Goal: Entertainment & Leisure: Consume media (video, audio)

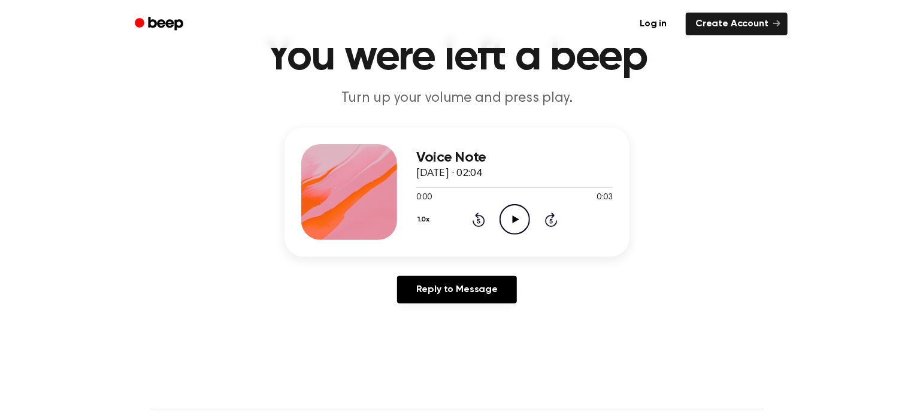
click at [510, 227] on icon "Play Audio" at bounding box center [515, 219] width 31 height 31
click at [515, 222] on icon "Play Audio" at bounding box center [515, 219] width 31 height 31
click at [516, 222] on icon "Play Audio" at bounding box center [515, 219] width 31 height 31
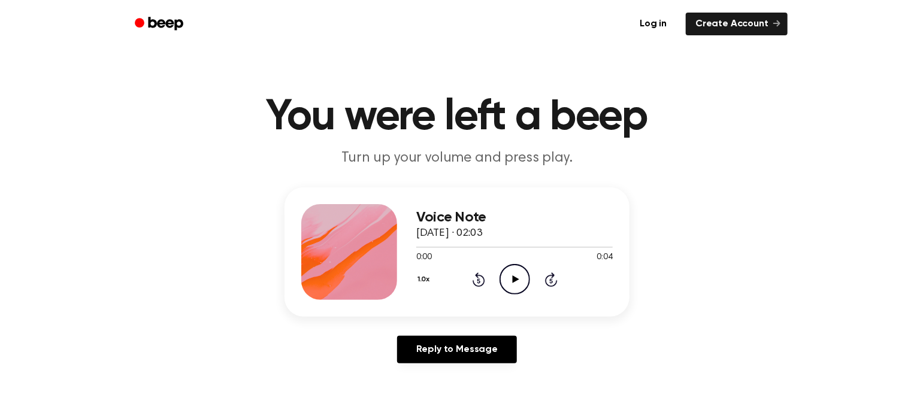
click at [114, 141] on header "You were left a beep Turn up your volume and press play." at bounding box center [457, 132] width 886 height 73
click at [0, 81] on main "You were left a beep Turn up your volume and press play. Voice Note 19 tháng 7,…" at bounding box center [457, 369] width 914 height 739
click at [509, 278] on icon "Play Audio" at bounding box center [515, 279] width 31 height 31
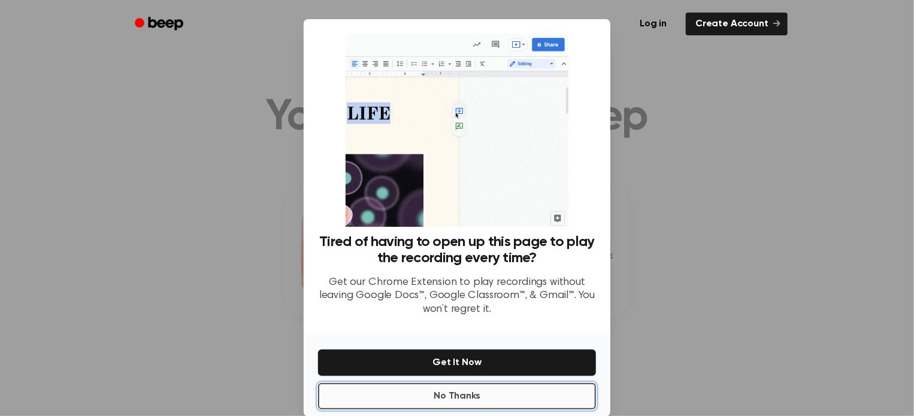
click at [488, 386] on button "No Thanks" at bounding box center [457, 397] width 278 height 26
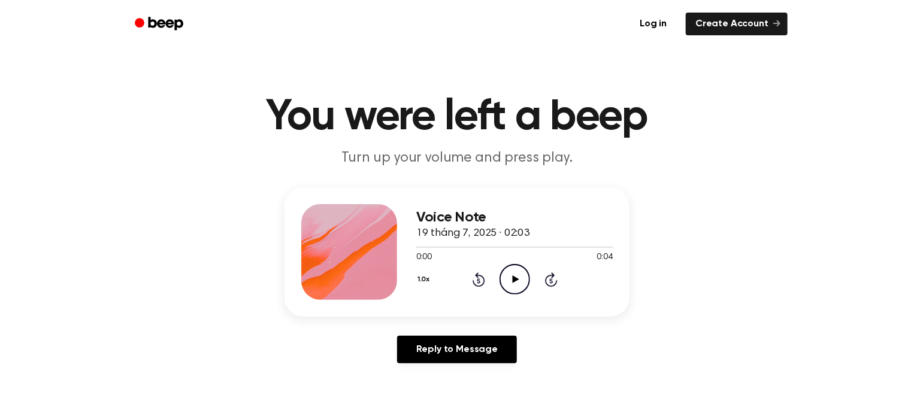
click at [521, 282] on icon "Play Audio" at bounding box center [515, 279] width 31 height 31
click at [518, 283] on icon "Pause Audio" at bounding box center [515, 279] width 31 height 31
click at [518, 283] on icon "Play Audio" at bounding box center [515, 279] width 31 height 31
click at [515, 289] on icon "Play Audio" at bounding box center [515, 279] width 31 height 31
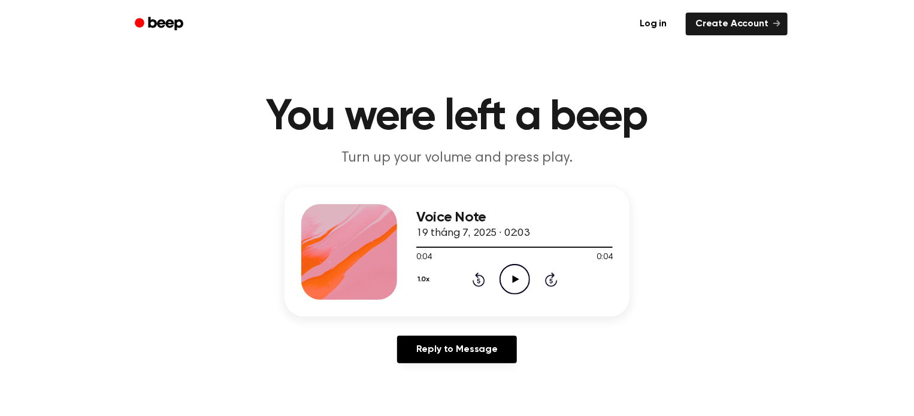
click at [515, 285] on icon "Play Audio" at bounding box center [515, 279] width 31 height 31
click at [515, 284] on icon "Play Audio" at bounding box center [515, 279] width 31 height 31
click at [509, 275] on icon "Play Audio" at bounding box center [515, 279] width 31 height 31
click at [520, 285] on icon "Play Audio" at bounding box center [515, 279] width 31 height 31
click at [513, 289] on icon "Play Audio" at bounding box center [515, 279] width 31 height 31
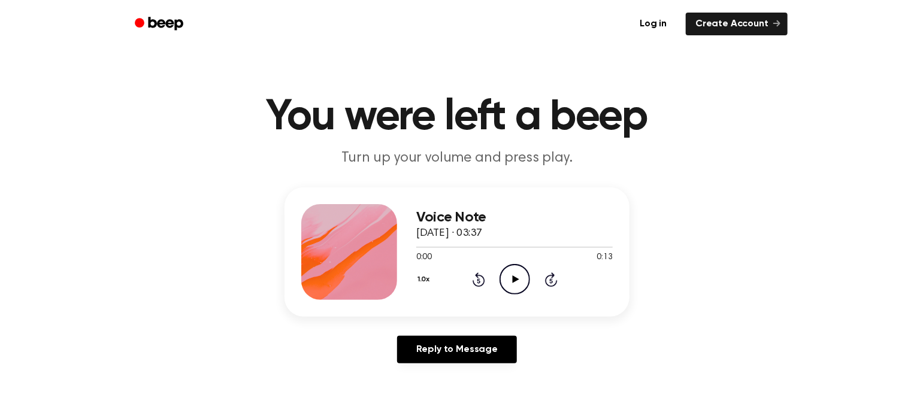
click at [517, 277] on icon "Play Audio" at bounding box center [515, 279] width 31 height 31
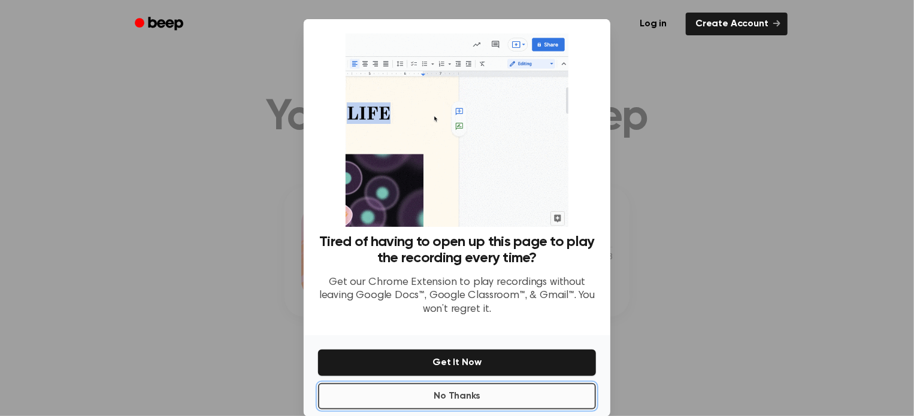
click at [495, 403] on button "No Thanks" at bounding box center [457, 397] width 278 height 26
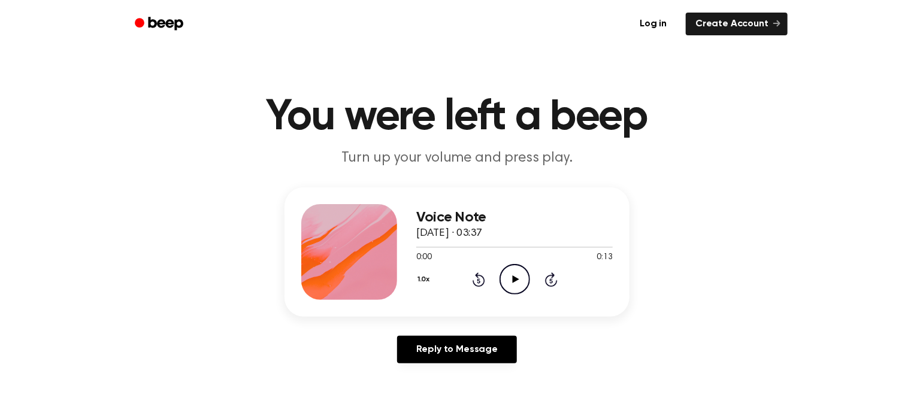
click at [518, 283] on icon "Play Audio" at bounding box center [515, 279] width 31 height 31
click at [512, 272] on icon "Play Audio" at bounding box center [515, 279] width 31 height 31
click at [515, 284] on icon "Play Audio" at bounding box center [515, 279] width 31 height 31
click at [518, 280] on icon "Play Audio" at bounding box center [515, 279] width 31 height 31
click at [511, 271] on icon "Play Audio" at bounding box center [515, 279] width 31 height 31
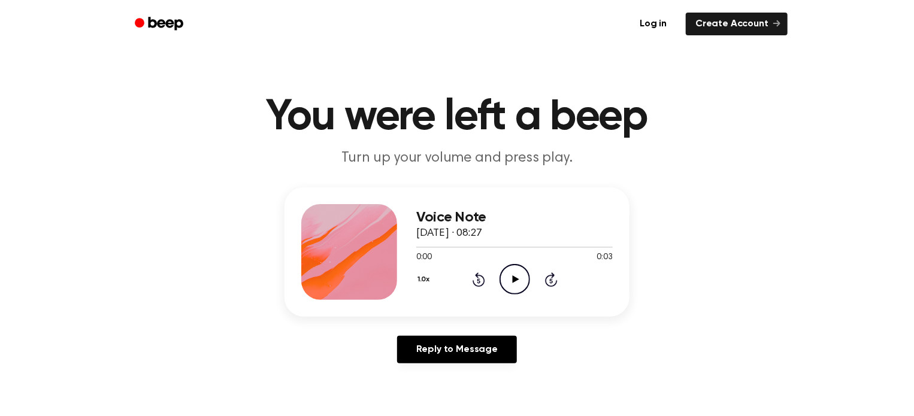
click at [519, 275] on icon "Play Audio" at bounding box center [515, 279] width 31 height 31
click at [514, 292] on icon "Play Audio" at bounding box center [515, 279] width 31 height 31
click at [517, 279] on icon at bounding box center [515, 280] width 7 height 8
click at [509, 284] on icon "Play Audio" at bounding box center [515, 279] width 31 height 31
click at [517, 281] on icon "Play Audio" at bounding box center [515, 279] width 31 height 31
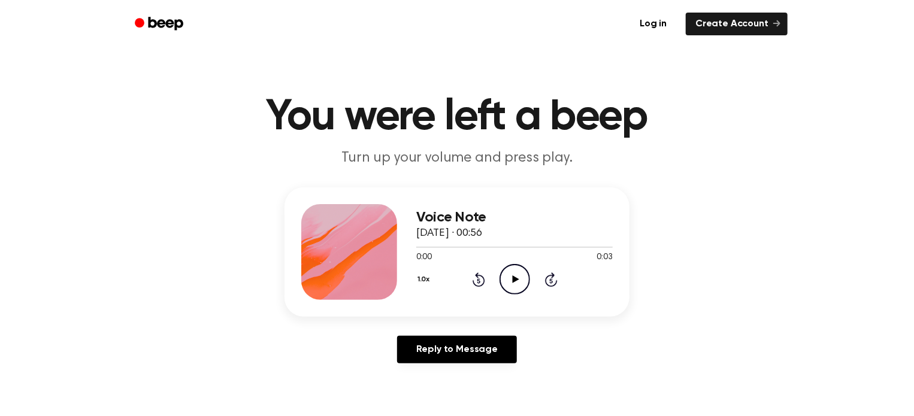
click at [513, 276] on icon "Play Audio" at bounding box center [515, 279] width 31 height 31
click at [517, 285] on icon "Play Audio" at bounding box center [515, 279] width 31 height 31
click at [517, 284] on icon "Pause Audio" at bounding box center [515, 279] width 31 height 31
click at [514, 285] on icon "Play Audio" at bounding box center [515, 279] width 31 height 31
click at [515, 285] on icon "Play Audio" at bounding box center [515, 279] width 31 height 31
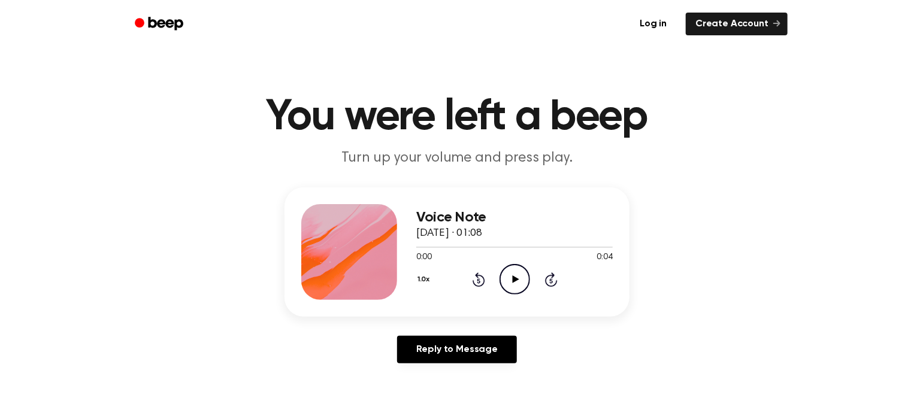
click at [518, 286] on icon "Play Audio" at bounding box center [515, 279] width 31 height 31
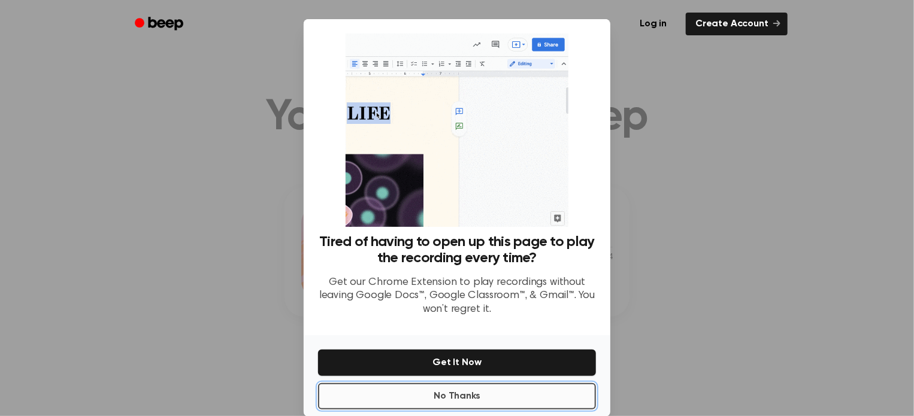
click at [527, 388] on button "No Thanks" at bounding box center [457, 397] width 278 height 26
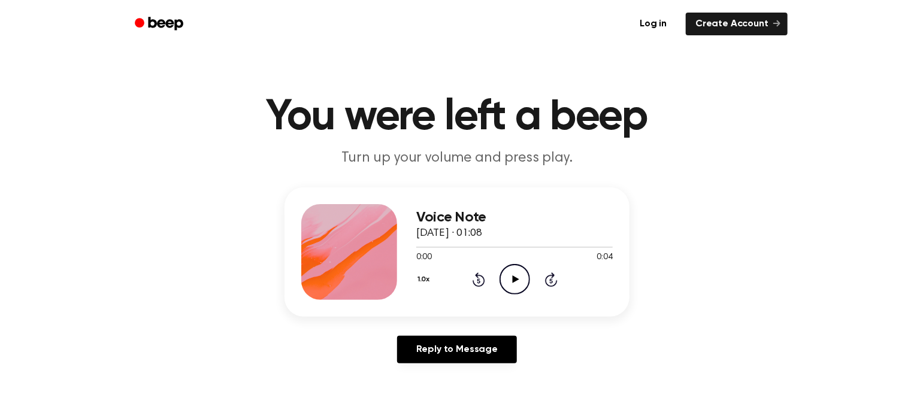
click at [526, 280] on icon "Play Audio" at bounding box center [515, 279] width 31 height 31
click at [511, 279] on icon "Play Audio" at bounding box center [515, 279] width 31 height 31
click at [525, 280] on icon "Play Audio" at bounding box center [515, 279] width 31 height 31
click at [508, 285] on icon "Play Audio" at bounding box center [515, 279] width 31 height 31
click at [512, 281] on icon "Play Audio" at bounding box center [515, 279] width 31 height 31
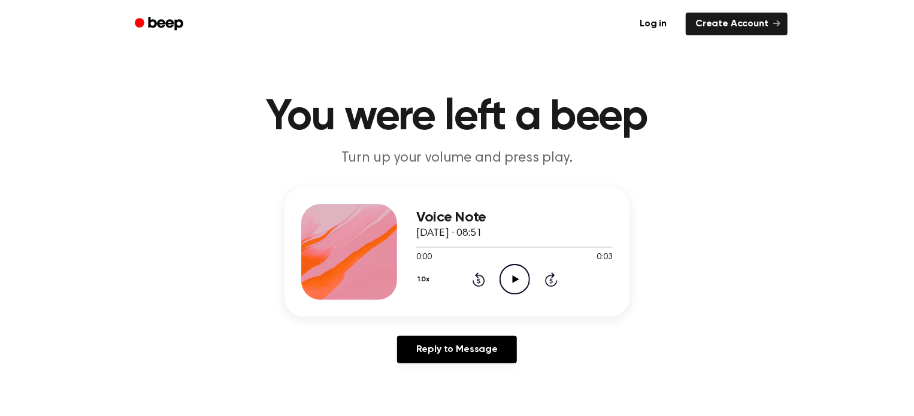
click at [514, 277] on icon at bounding box center [515, 280] width 7 height 8
click at [515, 277] on icon at bounding box center [515, 280] width 7 height 8
click at [509, 273] on icon "Play Audio" at bounding box center [515, 279] width 31 height 31
